Goal: Book appointment/travel/reservation

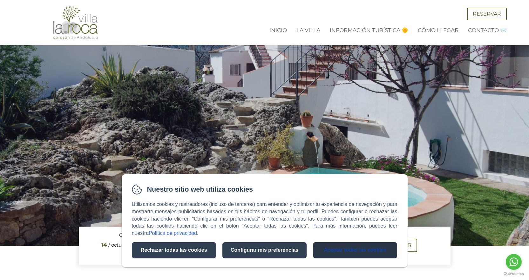
click at [359, 254] on button "Aceptar todas las cookies" at bounding box center [355, 250] width 84 height 16
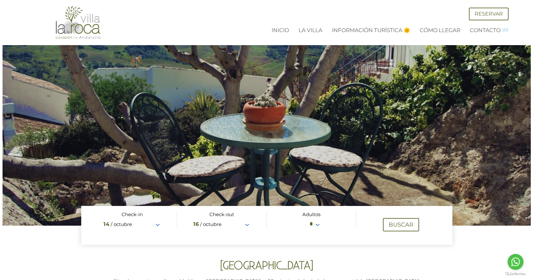
scroll to position [32, 0]
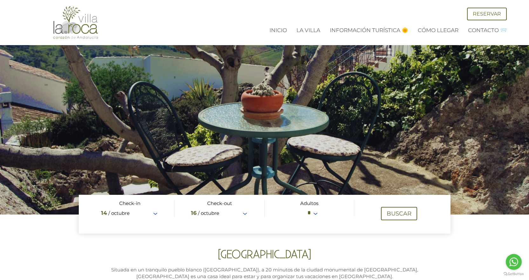
click at [154, 213] on span at bounding box center [265, 214] width 372 height 39
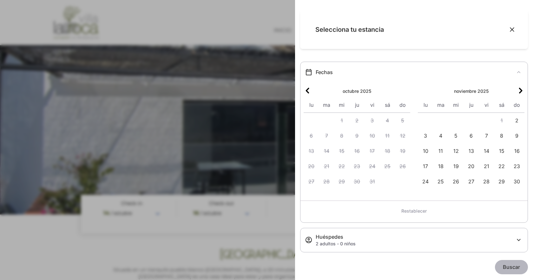
click at [517, 92] on icon "Siguiente mes" at bounding box center [521, 91] width 8 height 8
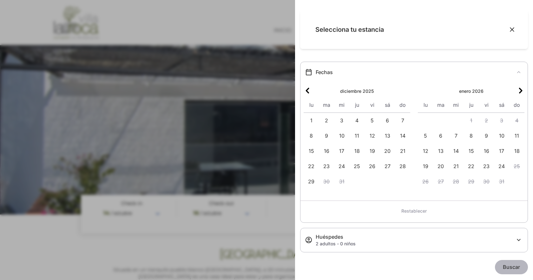
click at [517, 92] on icon "Siguiente mes" at bounding box center [521, 91] width 8 height 8
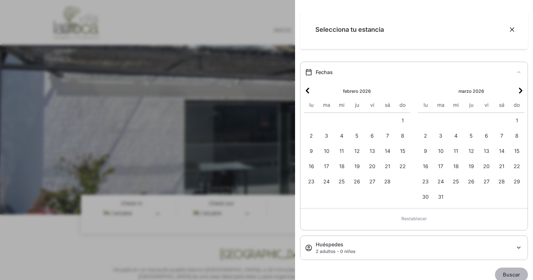
click at [517, 92] on icon "Siguiente mes" at bounding box center [521, 91] width 8 height 8
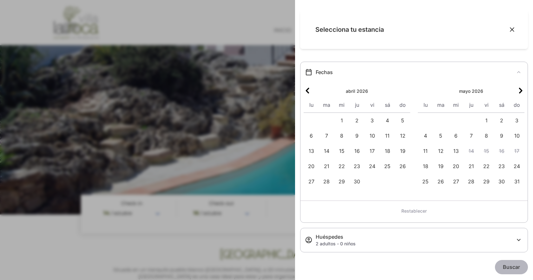
click at [517, 92] on icon "Siguiente mes" at bounding box center [521, 91] width 8 height 8
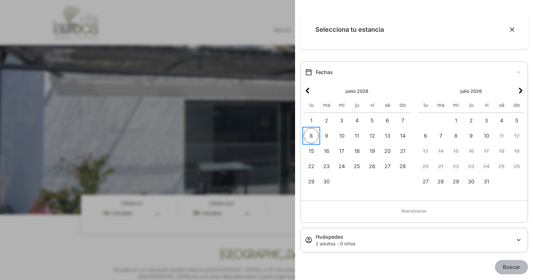
click at [308, 136] on span "8" at bounding box center [311, 135] width 15 height 15
click at [401, 135] on span "14" at bounding box center [402, 135] width 15 height 15
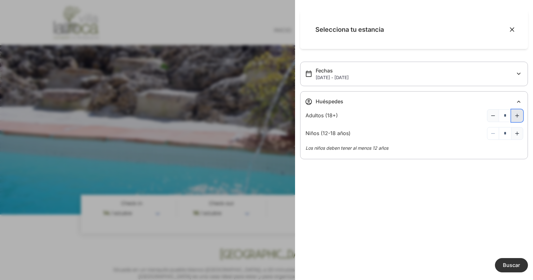
click at [519, 116] on icon "Aumentar cantidad" at bounding box center [518, 116] width 4 height 4
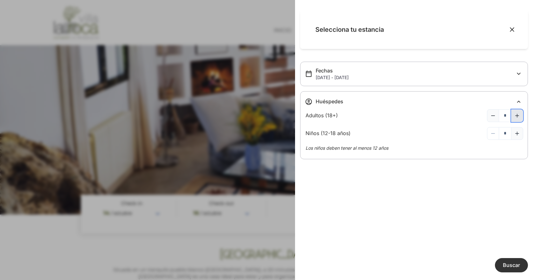
click at [519, 116] on icon "Aumentar cantidad" at bounding box center [518, 116] width 4 height 4
type input "*"
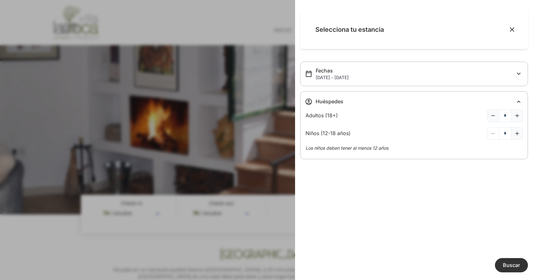
click at [514, 267] on span "Buscar" at bounding box center [511, 265] width 17 height 6
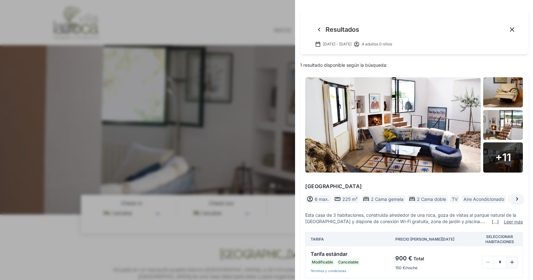
scroll to position [13, 0]
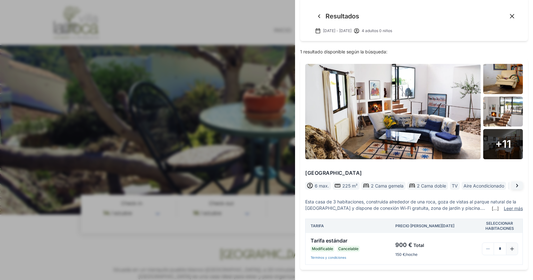
click at [510, 16] on icon "Cerrar" at bounding box center [512, 16] width 4 height 4
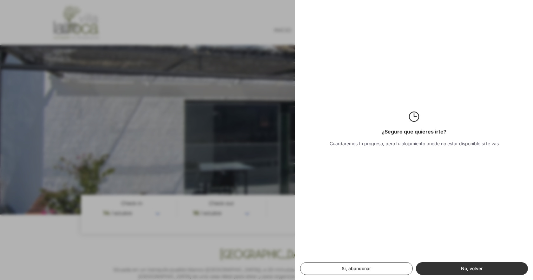
click at [376, 271] on button "Sí, abandonar" at bounding box center [356, 268] width 113 height 13
type input "**********"
select select "*"
